Goal: Find specific page/section: Find specific page/section

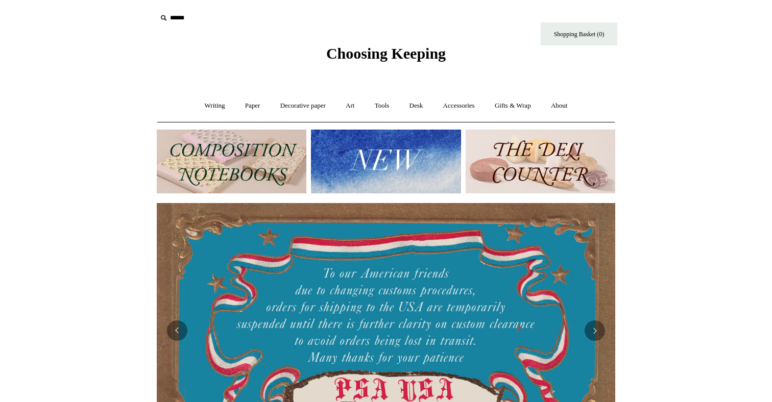
click at [444, 162] on img at bounding box center [386, 162] width 150 height 64
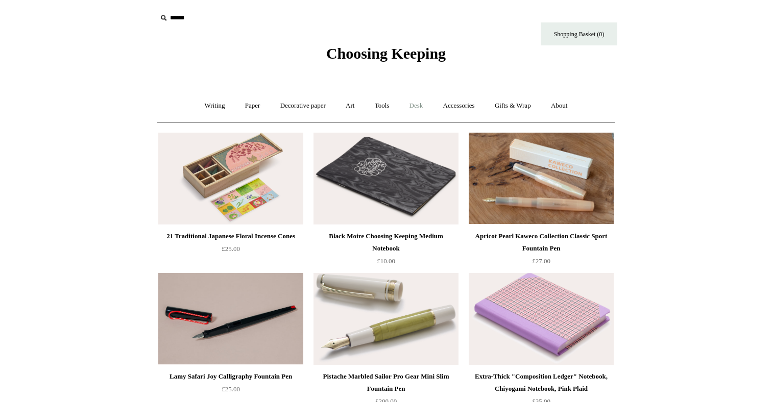
click at [421, 112] on link "Desk +" at bounding box center [416, 105] width 32 height 27
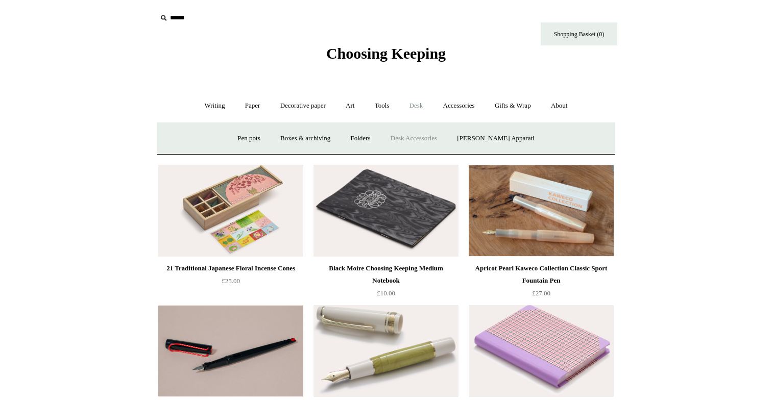
click at [418, 131] on link "Desk Accessories" at bounding box center [413, 138] width 65 height 27
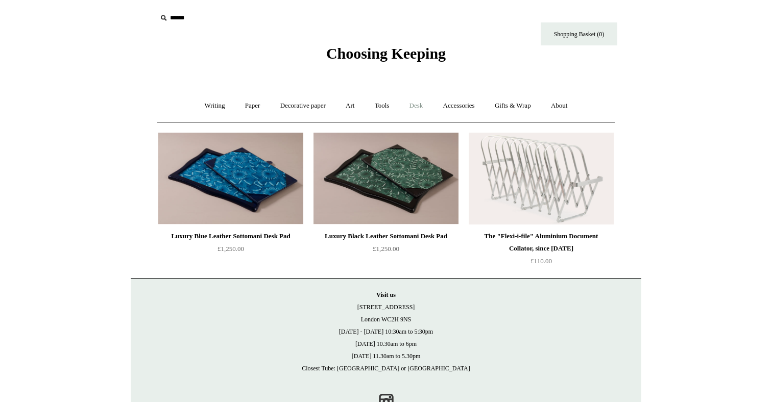
click at [425, 116] on link "Desk +" at bounding box center [416, 105] width 32 height 27
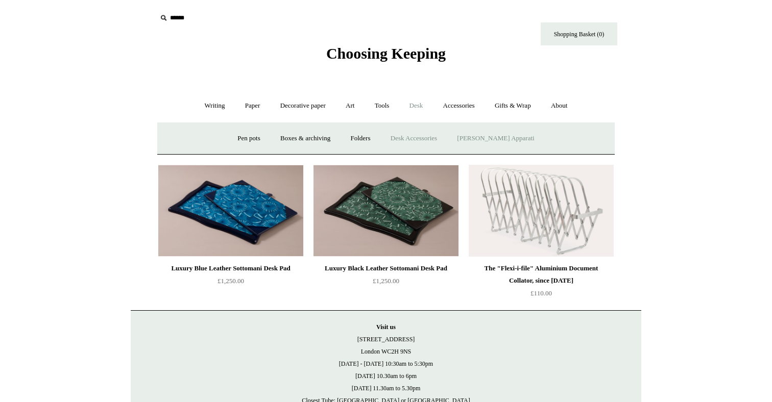
click at [471, 132] on link "[PERSON_NAME] Apparati" at bounding box center [495, 138] width 95 height 27
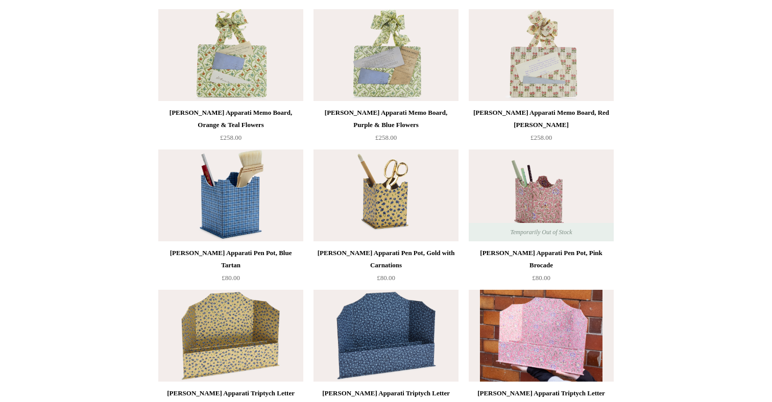
scroll to position [21, 0]
